Goal: Information Seeking & Learning: Learn about a topic

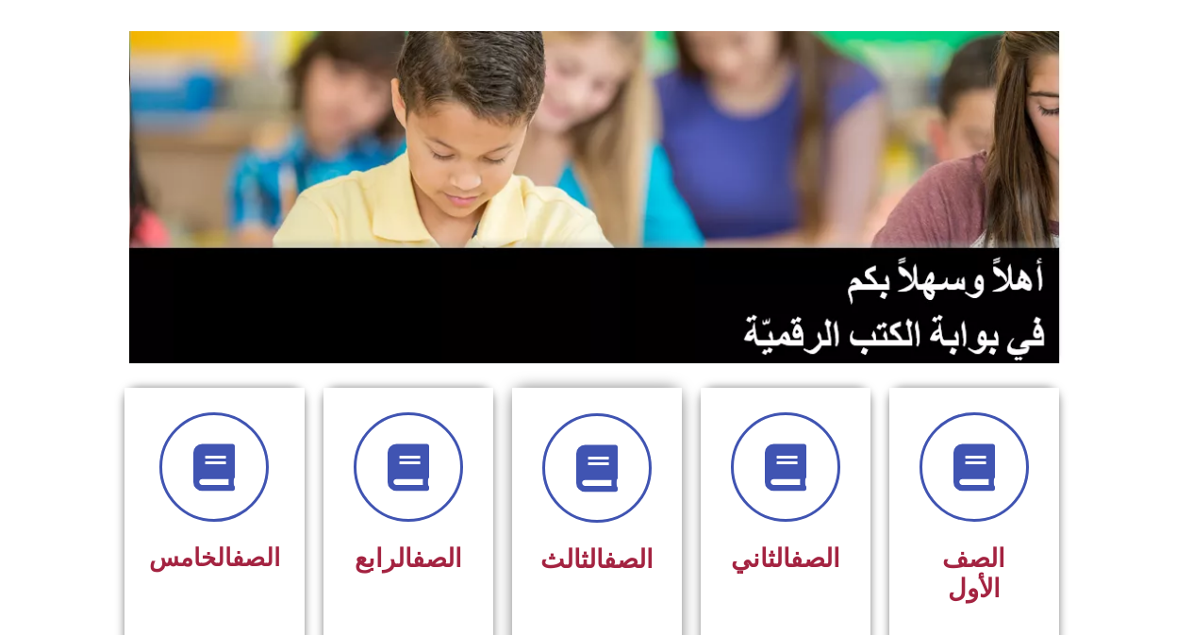
scroll to position [189, 0]
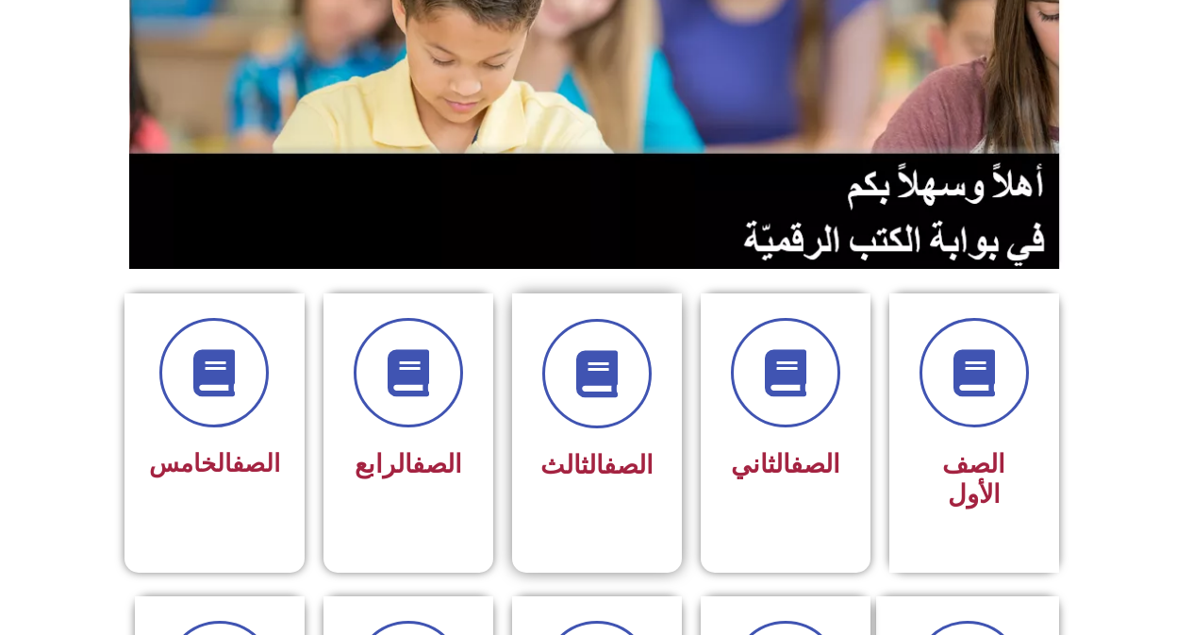
click at [588, 458] on span "الصف الثالث" at bounding box center [596, 465] width 113 height 30
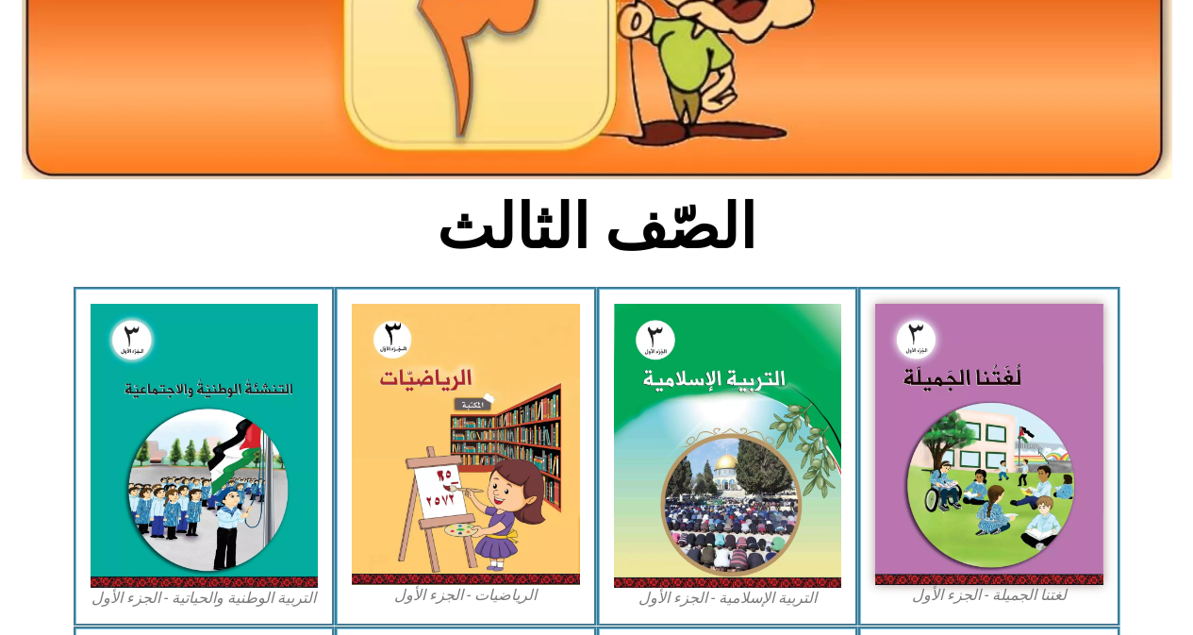
scroll to position [283, 0]
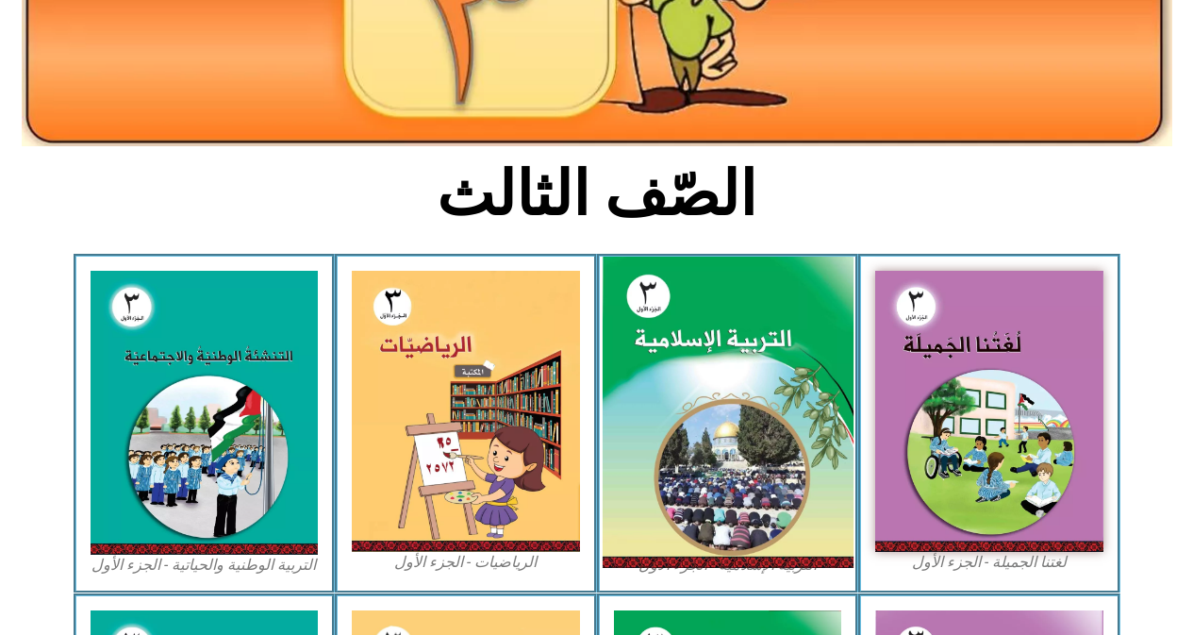
click at [667, 397] on img at bounding box center [727, 413] width 251 height 312
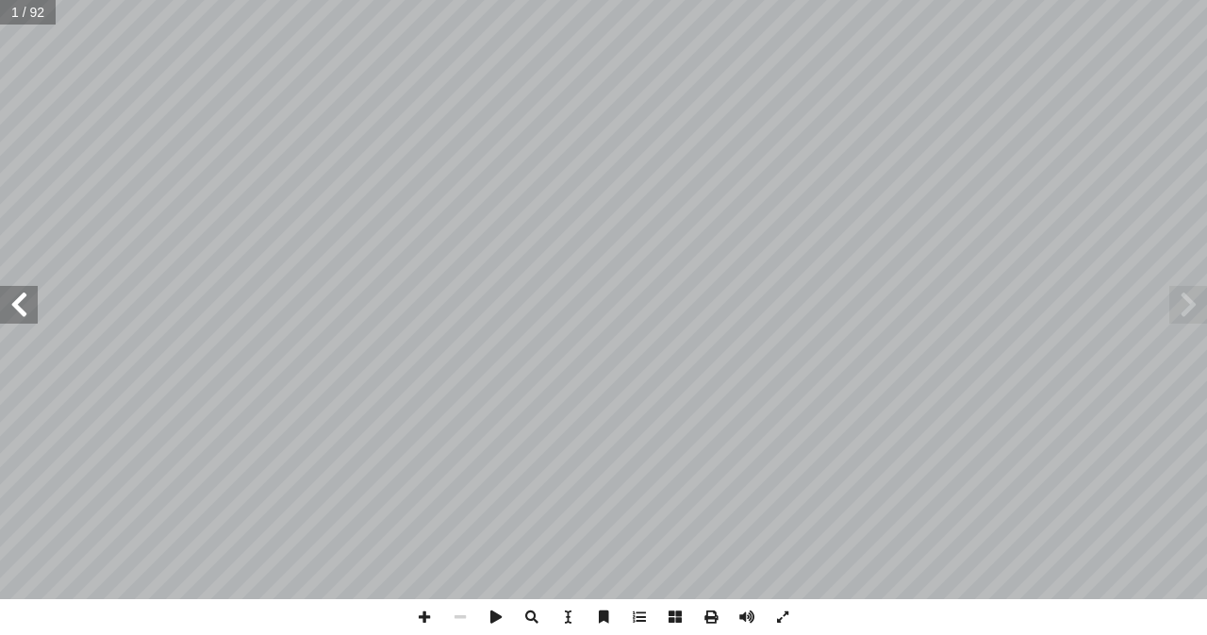
click at [15, 306] on span at bounding box center [19, 305] width 38 height 38
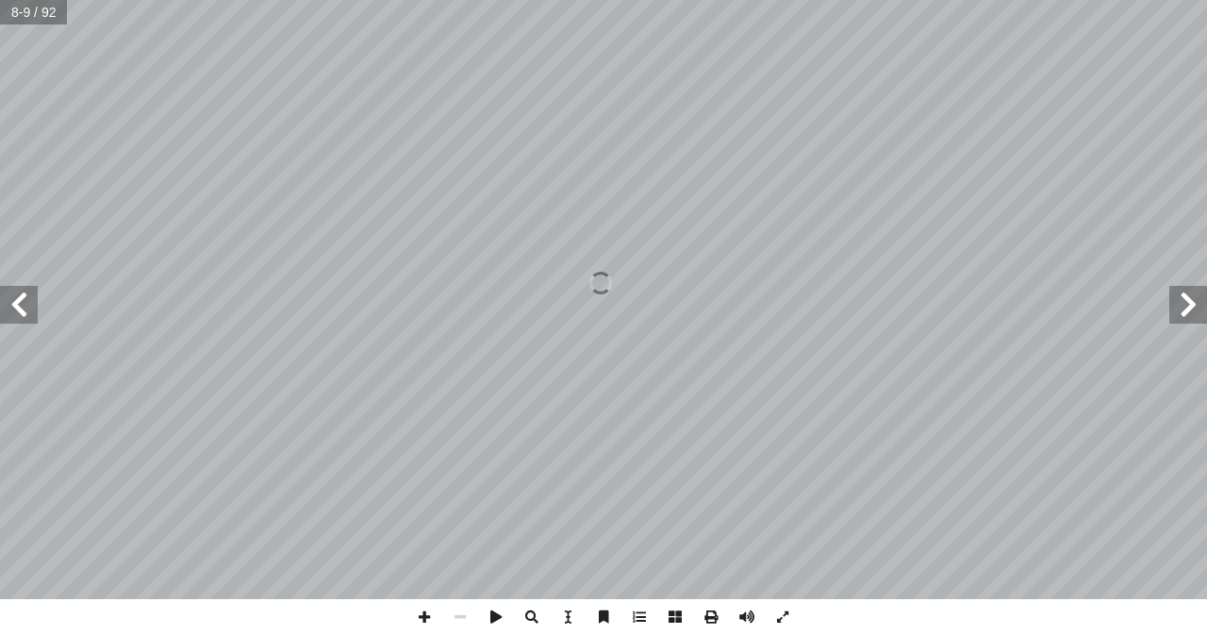
click at [15, 306] on span at bounding box center [19, 305] width 38 height 38
click at [15, 305] on span at bounding box center [19, 305] width 38 height 38
click at [18, 305] on span at bounding box center [19, 305] width 38 height 38
click at [21, 309] on span at bounding box center [19, 305] width 38 height 38
